Goal: Find specific page/section: Find specific page/section

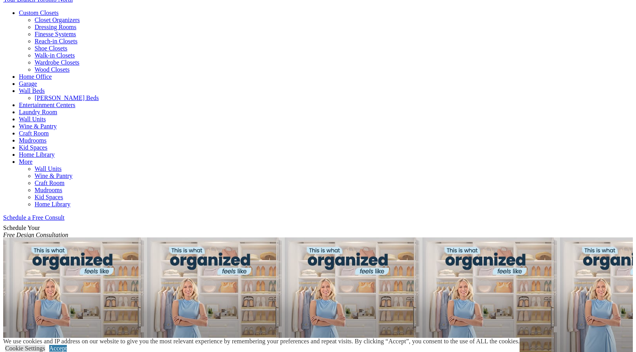
select select "**"
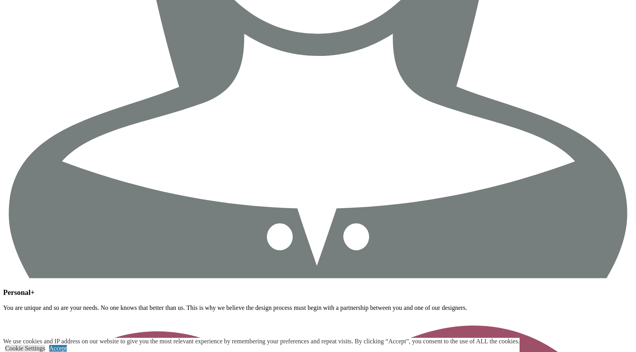
scroll to position [3005, 0]
click at [67, 345] on link "Accept" at bounding box center [58, 348] width 18 height 7
